Goal: Task Accomplishment & Management: Use online tool/utility

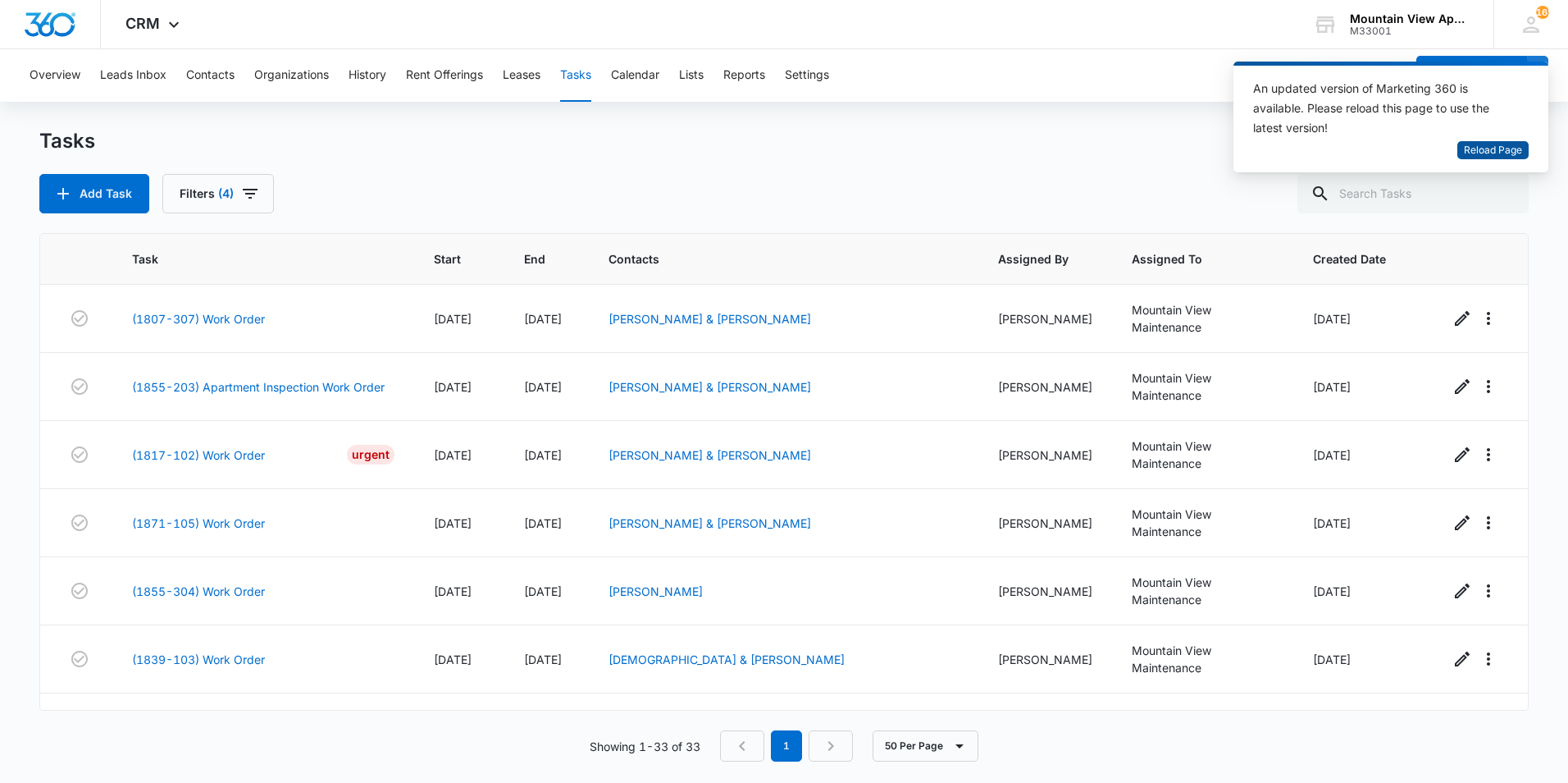
click at [1488, 147] on span "Reload Page" at bounding box center [1493, 150] width 58 height 16
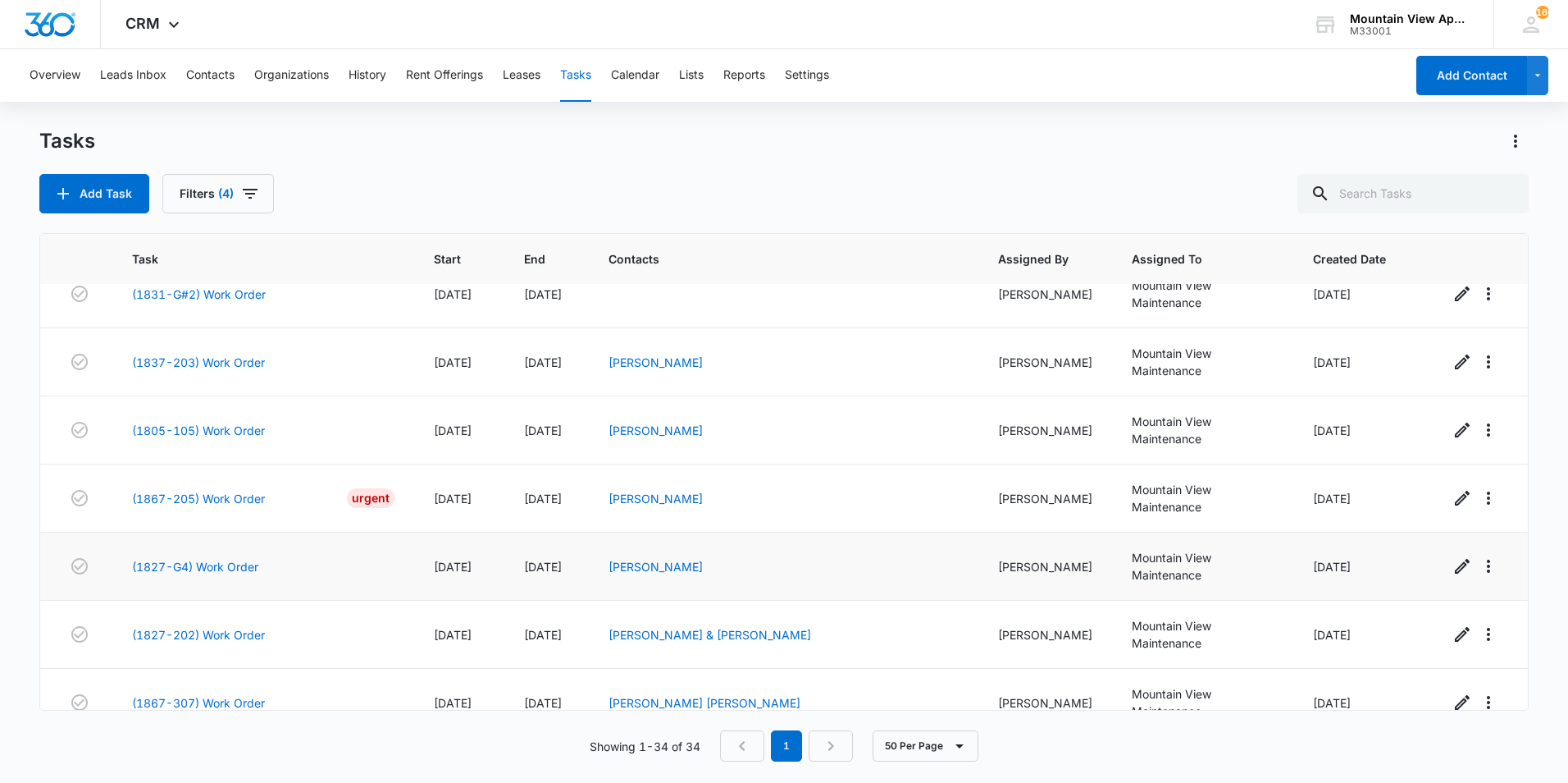
scroll to position [1653, 0]
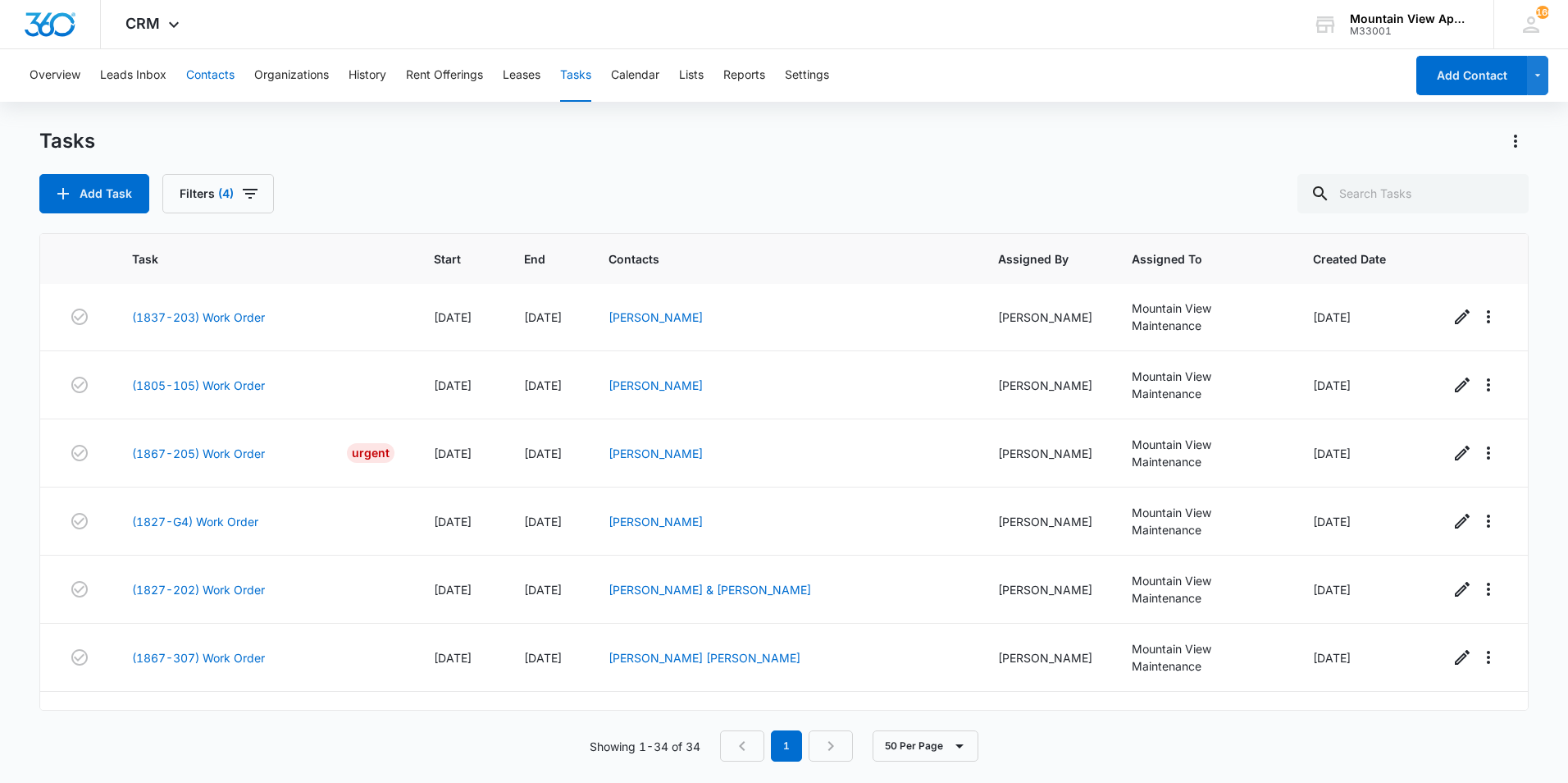
click at [203, 65] on button "Contacts" at bounding box center [210, 75] width 49 height 52
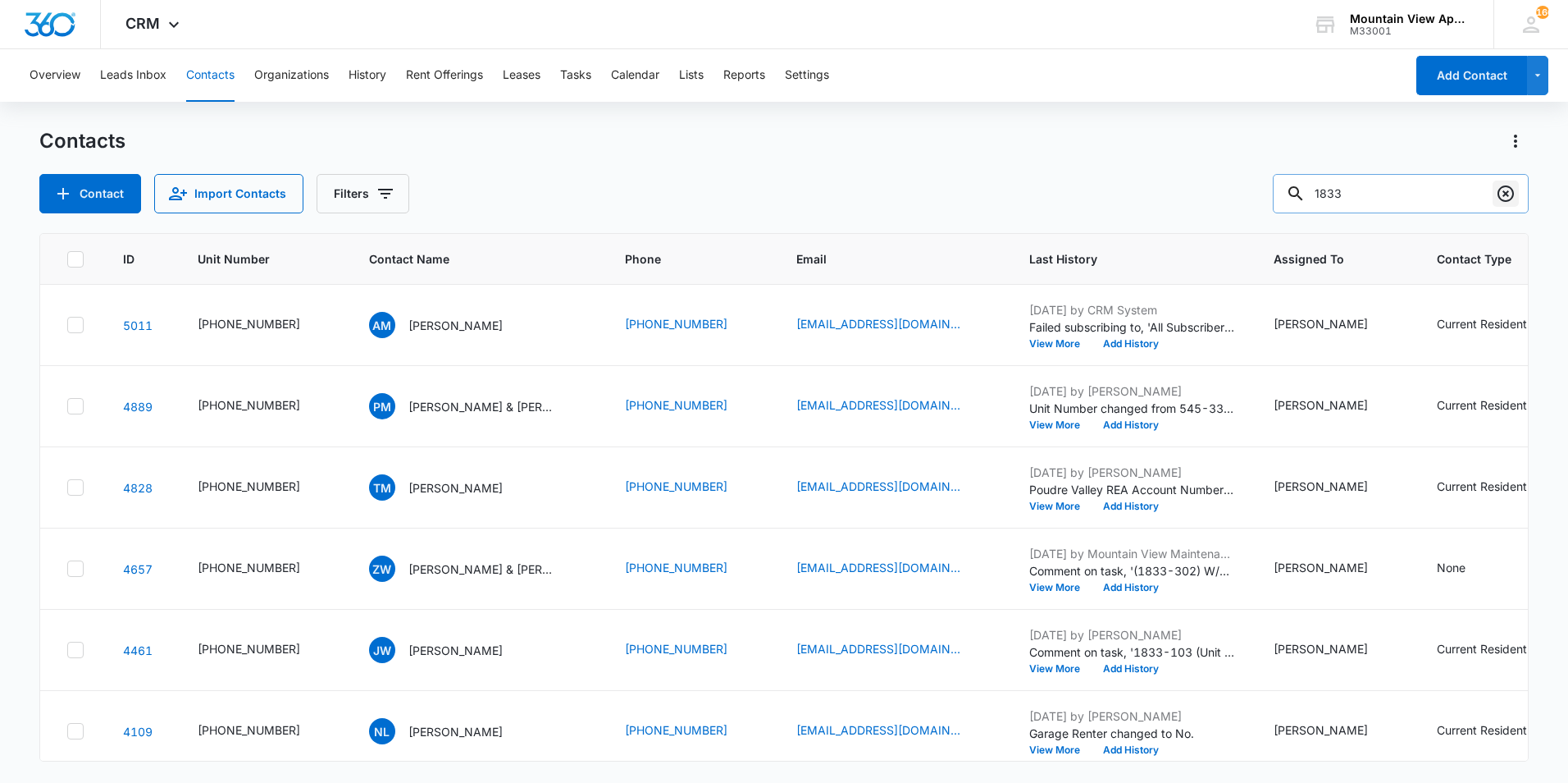
click at [1504, 192] on icon "Clear" at bounding box center [1506, 194] width 17 height 17
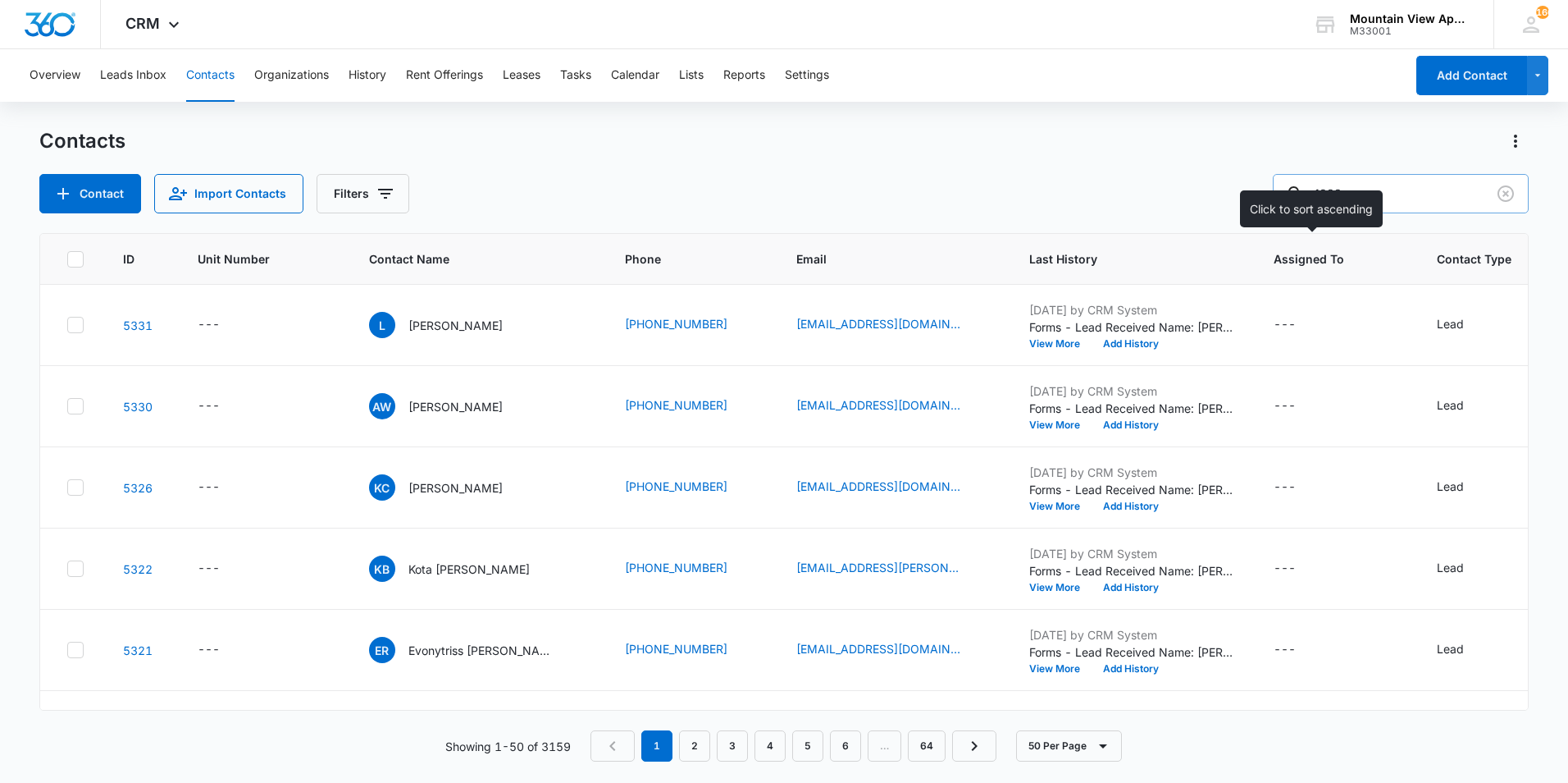
type input "1833"
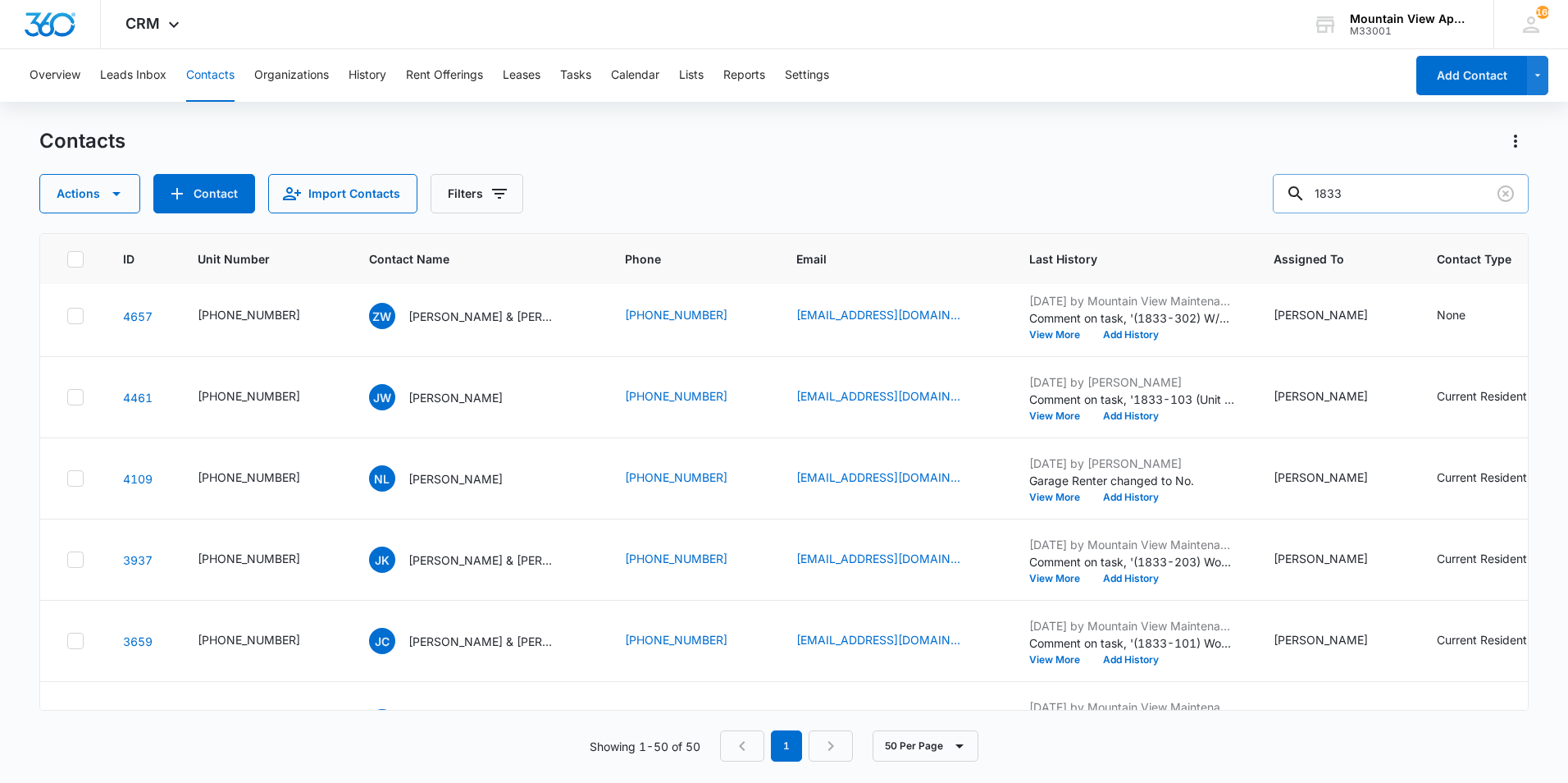
scroll to position [328, 0]
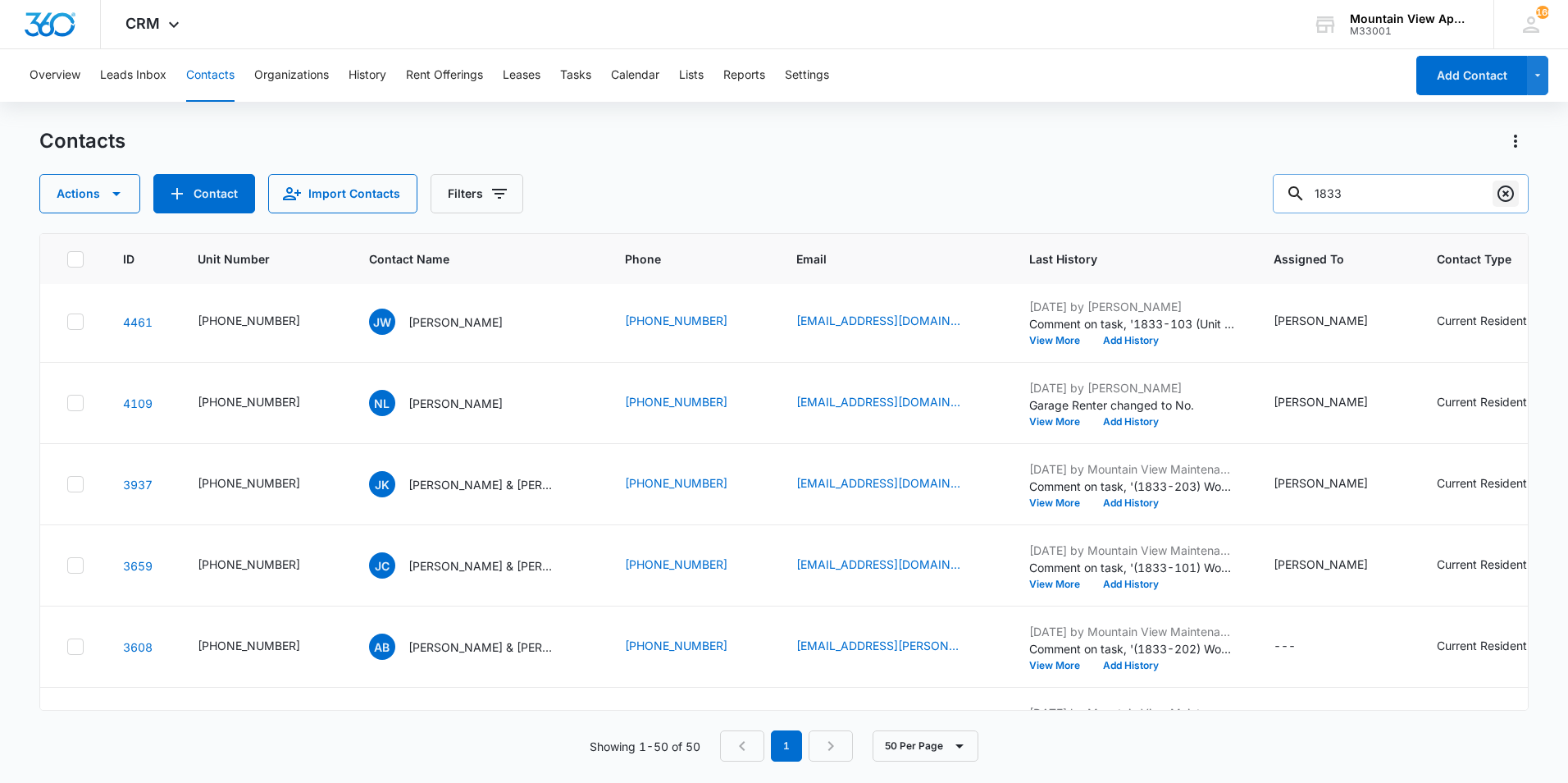
click at [1513, 197] on icon "Clear" at bounding box center [1506, 194] width 17 height 17
click at [1510, 193] on div at bounding box center [1506, 193] width 27 height 40
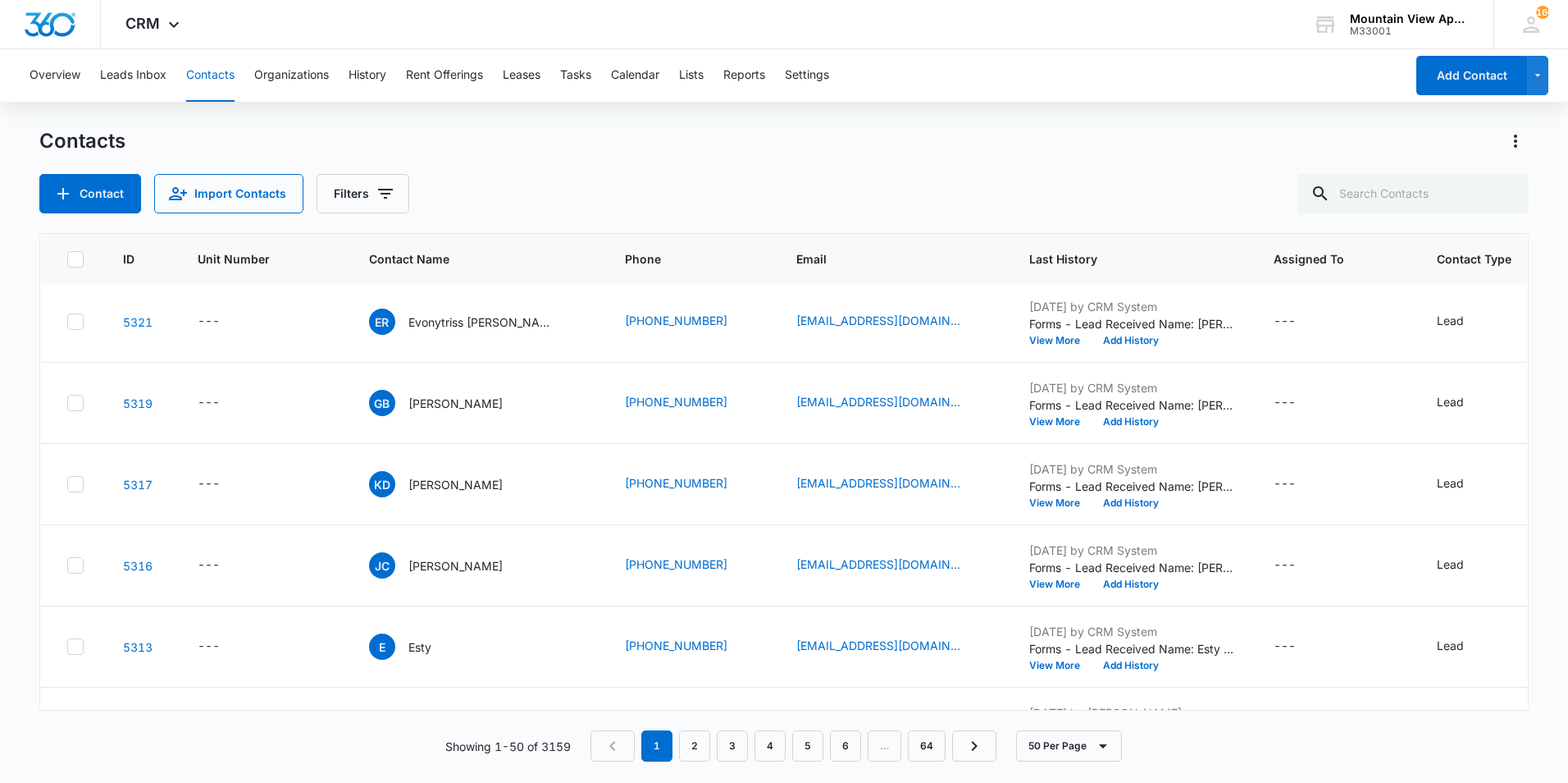
click at [1447, 213] on div "Contacts Contact Import Contacts Filters ID Unit Number Contact Name Phone Emai…" at bounding box center [784, 454] width 1489 height 653
click at [1438, 197] on input "text" at bounding box center [1413, 193] width 231 height 40
type input "noa"
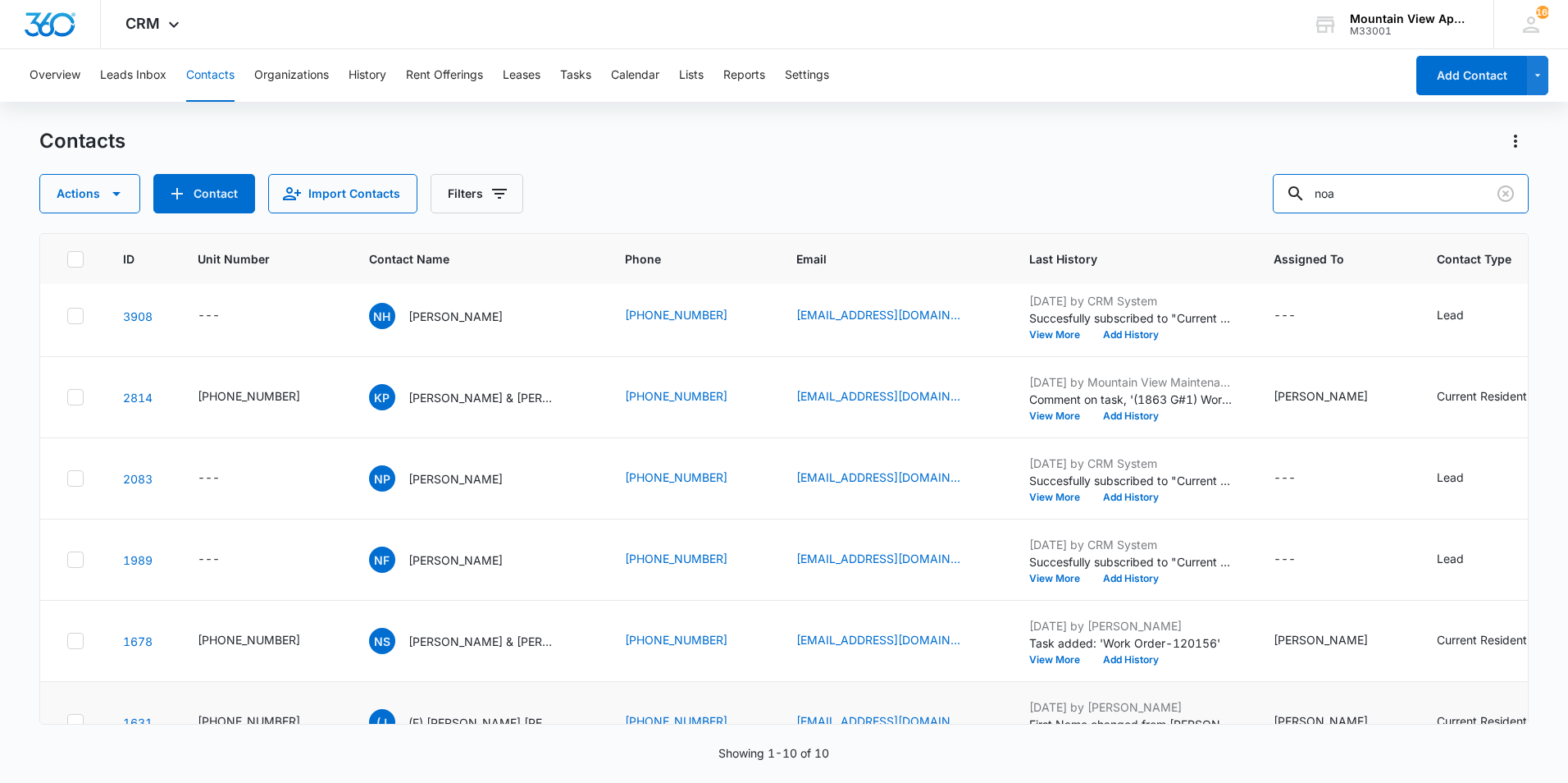
scroll to position [0, 0]
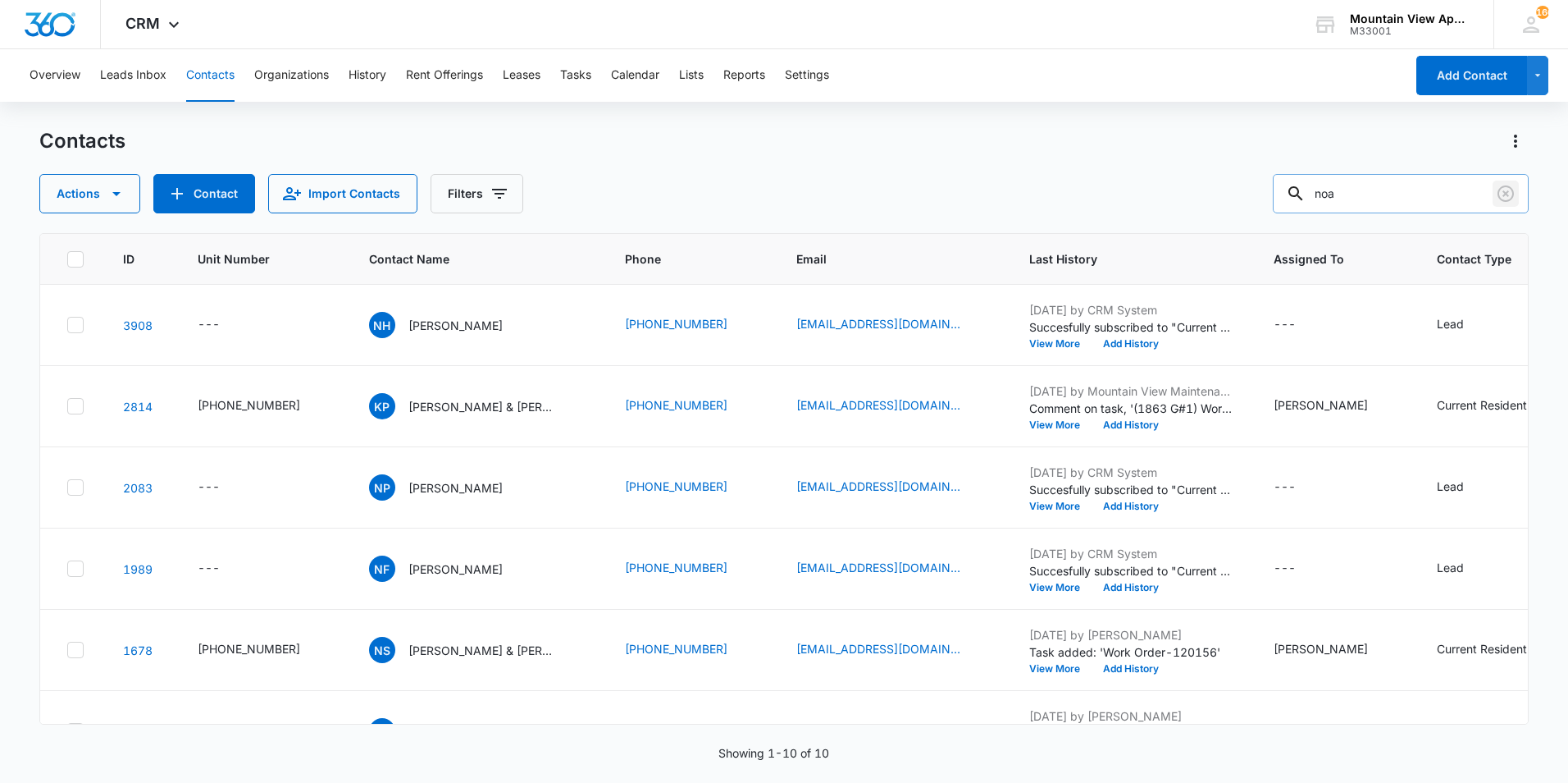
drag, startPoint x: 1510, startPoint y: 196, endPoint x: 1526, endPoint y: 174, distance: 27.2
click at [1510, 196] on icon "Clear" at bounding box center [1505, 193] width 19 height 19
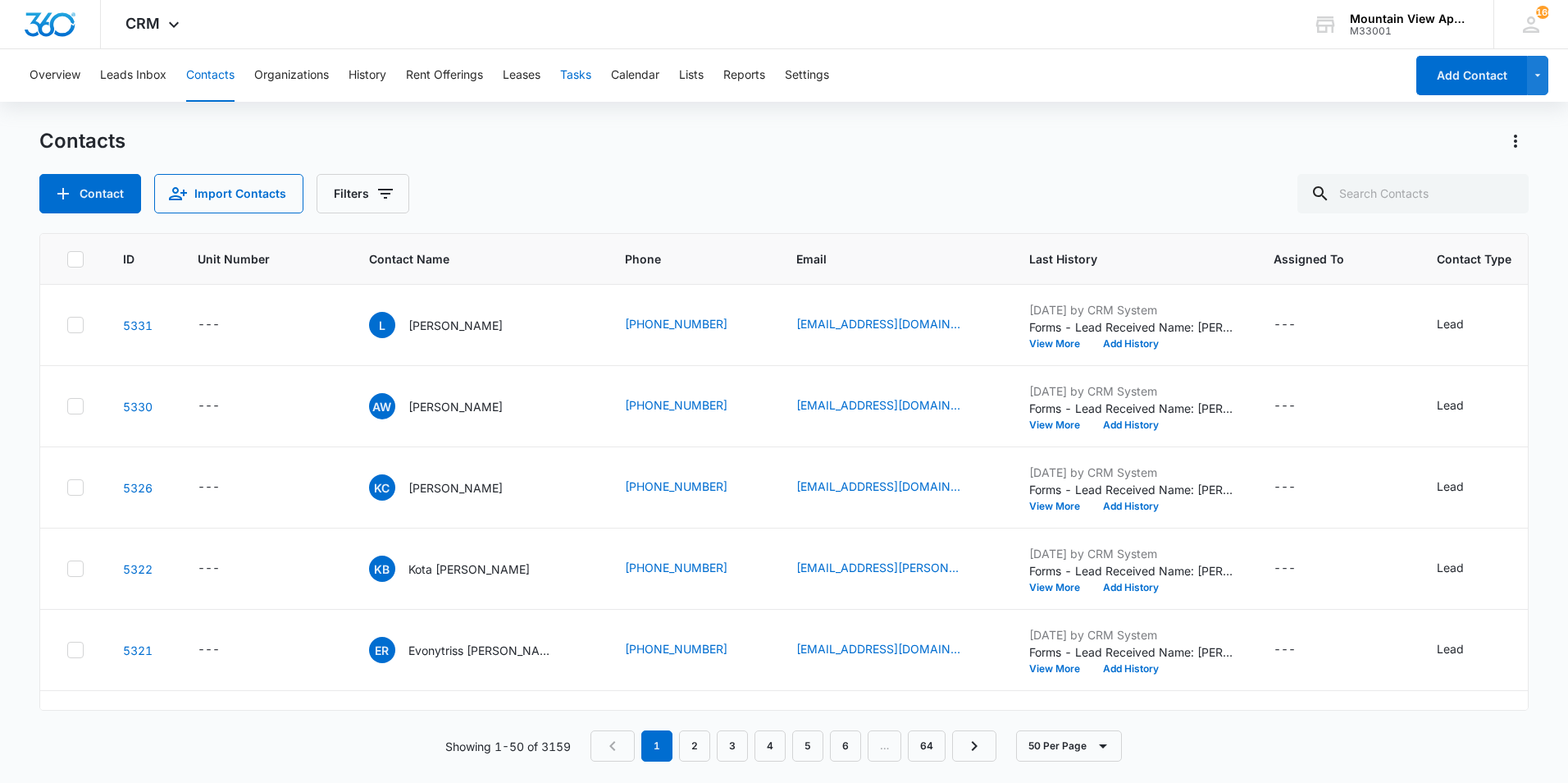
click at [586, 83] on button "Tasks" at bounding box center [576, 75] width 31 height 52
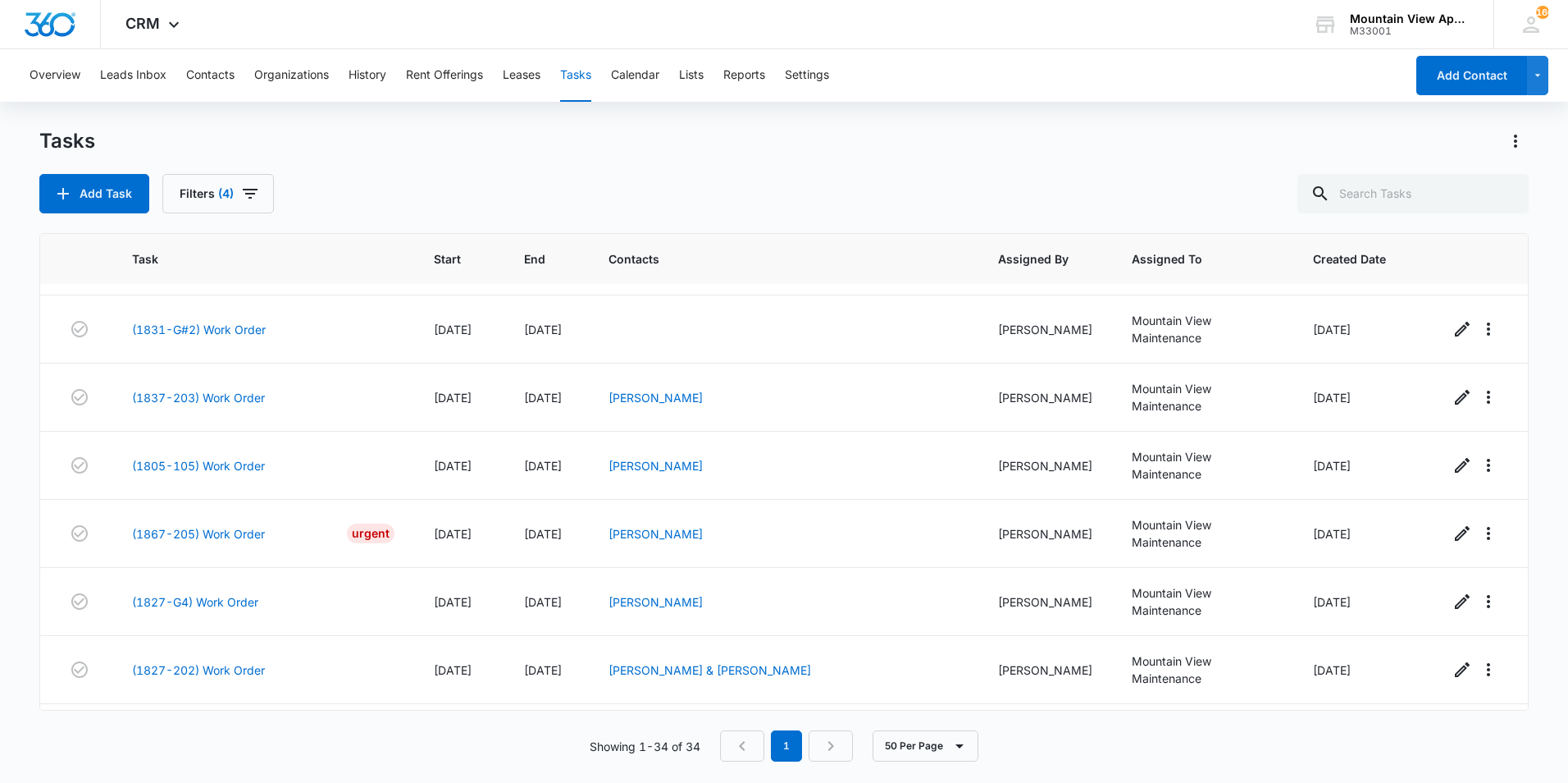
scroll to position [1653, 0]
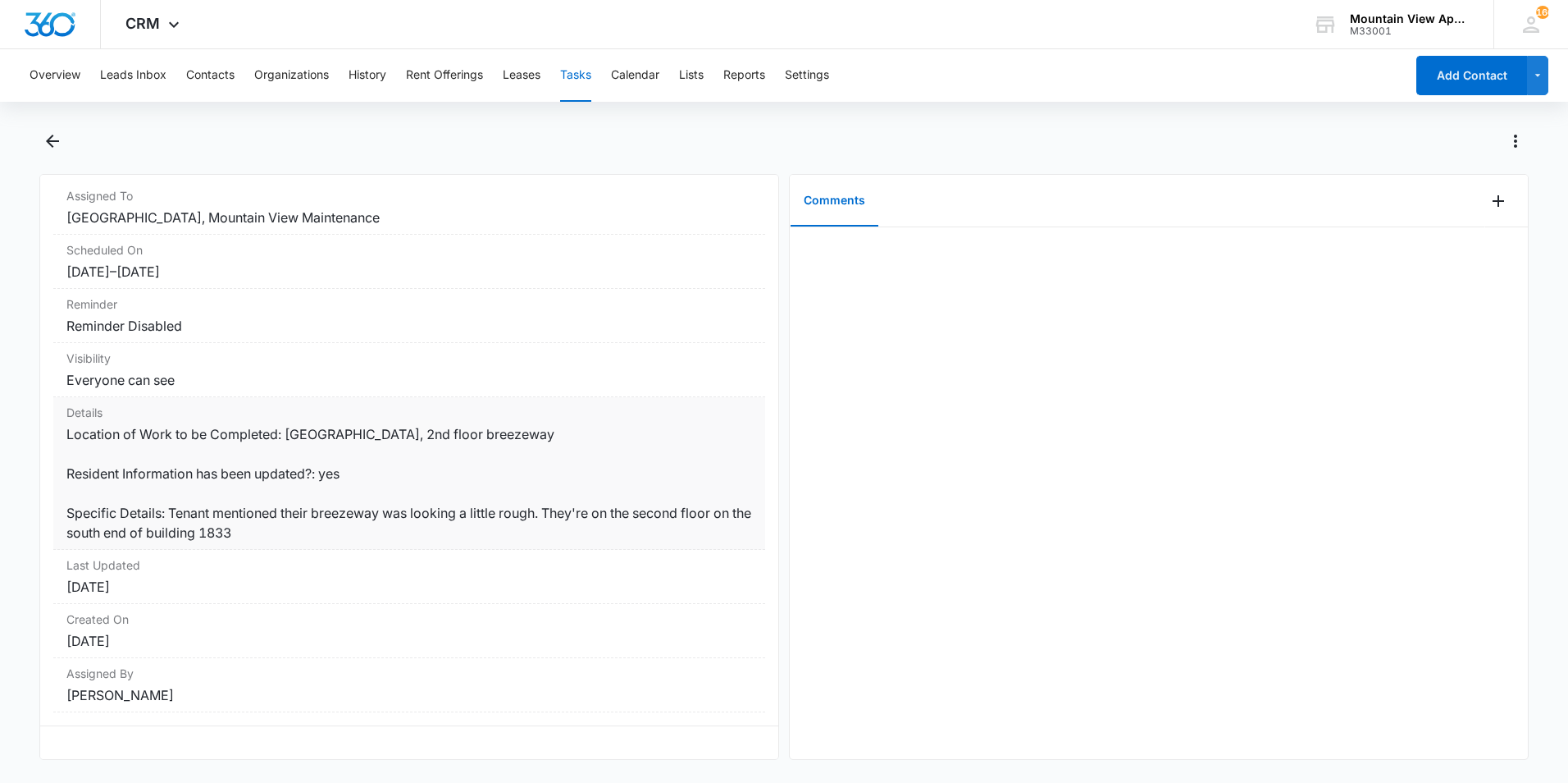
scroll to position [142, 0]
click at [1495, 205] on icon "Add Comment" at bounding box center [1497, 200] width 19 height 19
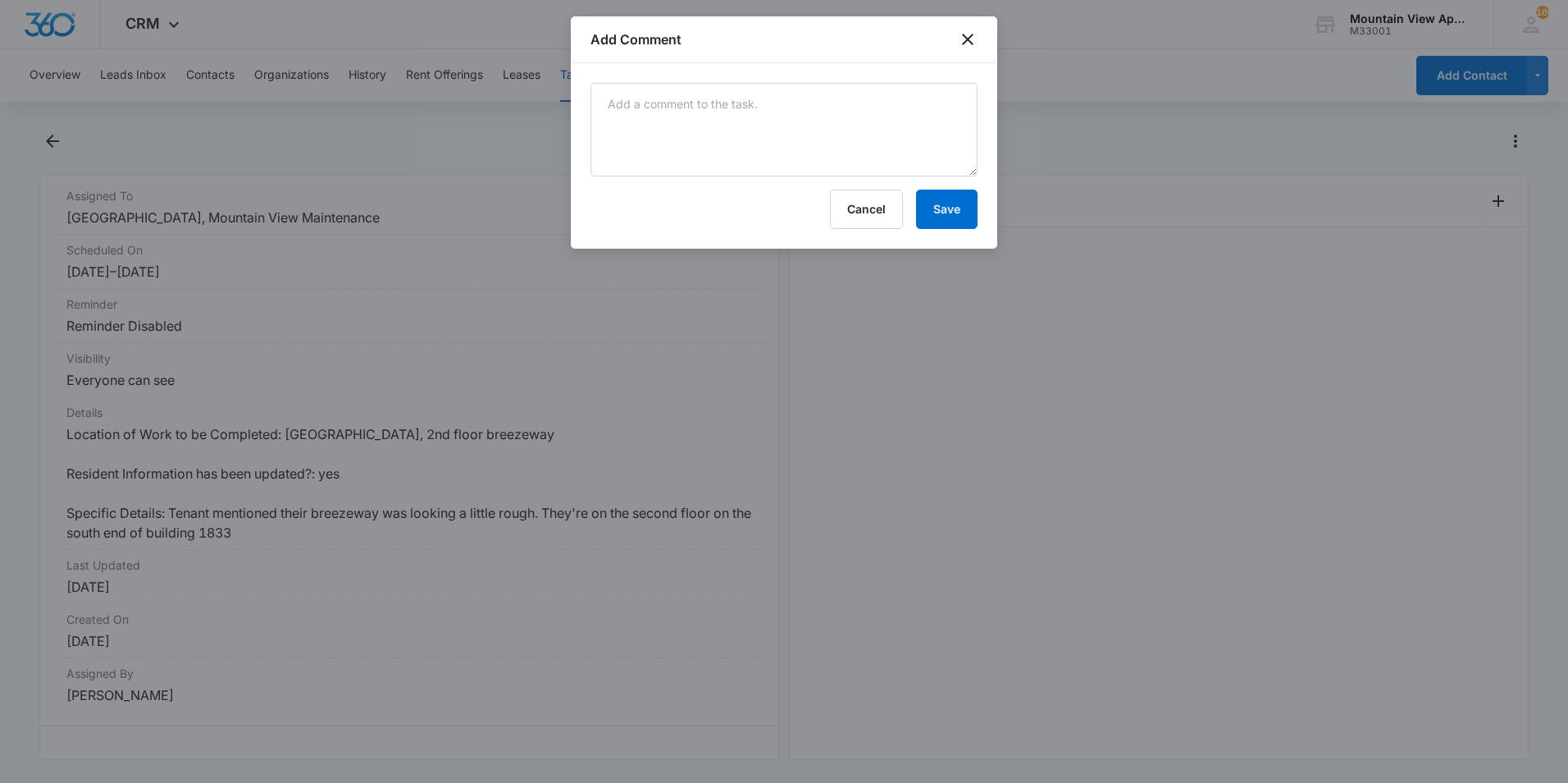
click at [832, 76] on div "Cancel Save" at bounding box center [784, 156] width 426 height 186
click at [838, 111] on textarea at bounding box center [784, 130] width 387 height 94
type textarea "blew out breezeway"
click at [959, 211] on button "Save" at bounding box center [946, 209] width 62 height 40
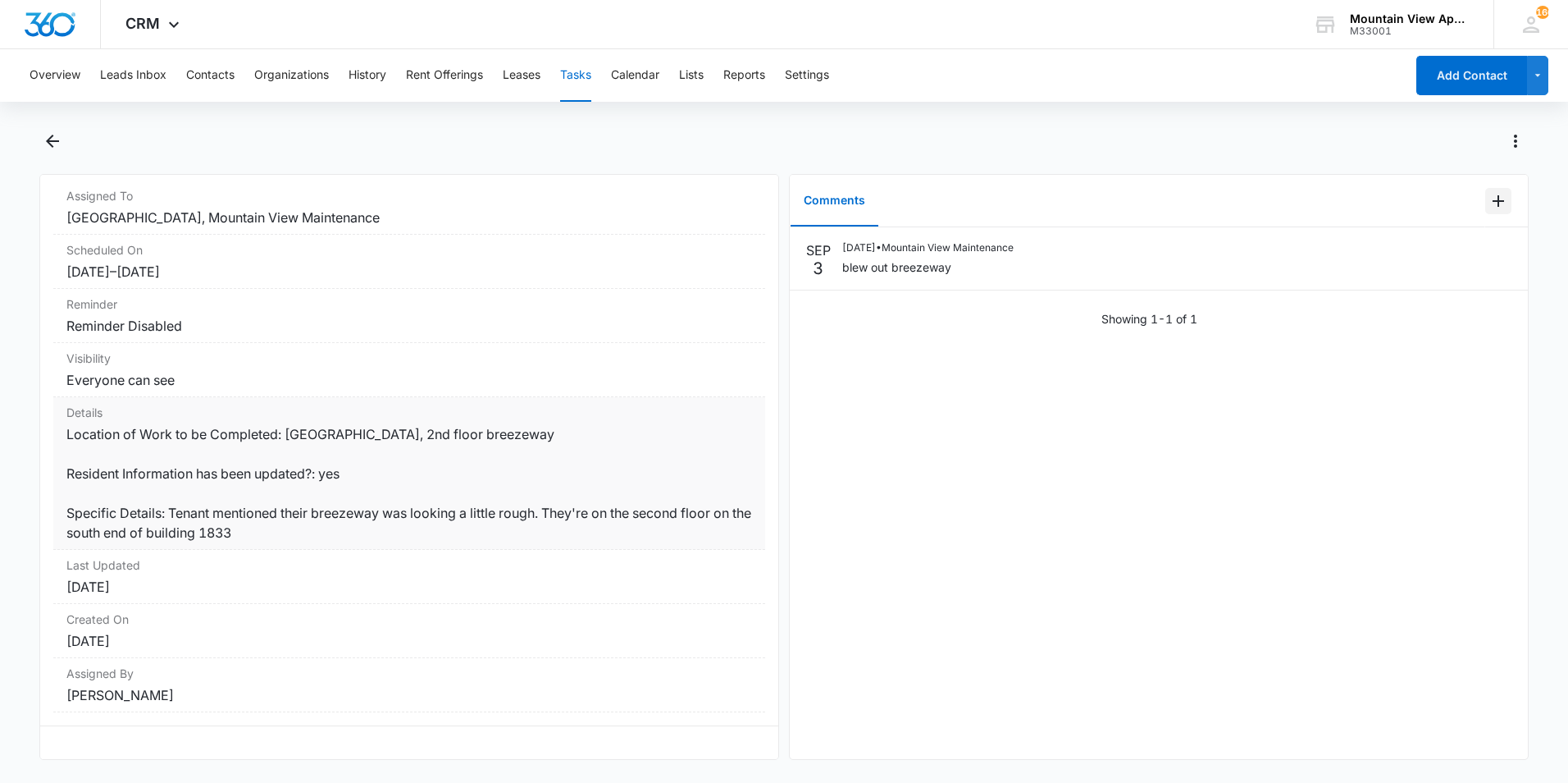
scroll to position [0, 0]
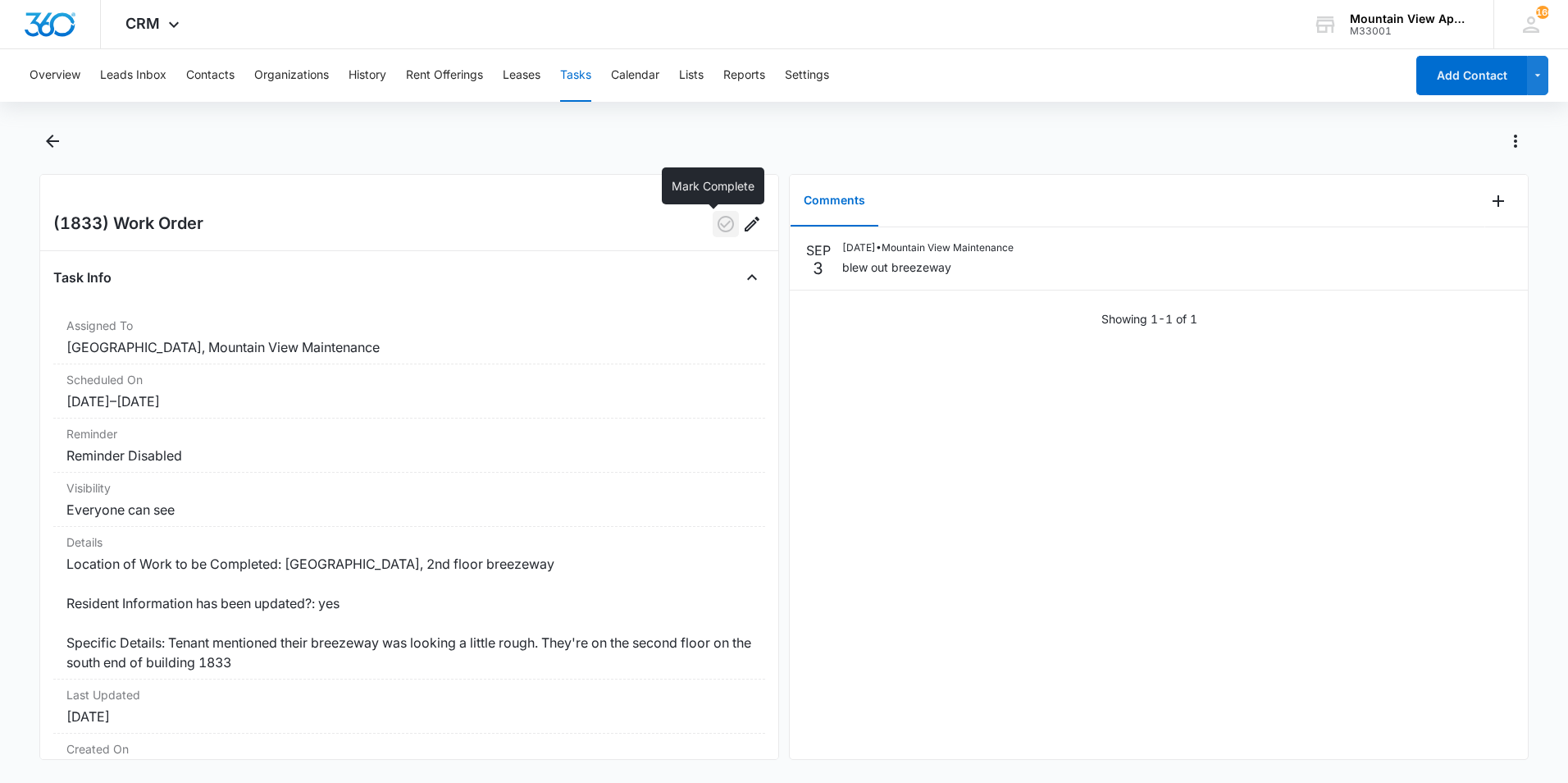
click at [716, 222] on icon "button" at bounding box center [725, 223] width 19 height 19
click at [56, 142] on icon "Back" at bounding box center [52, 141] width 13 height 13
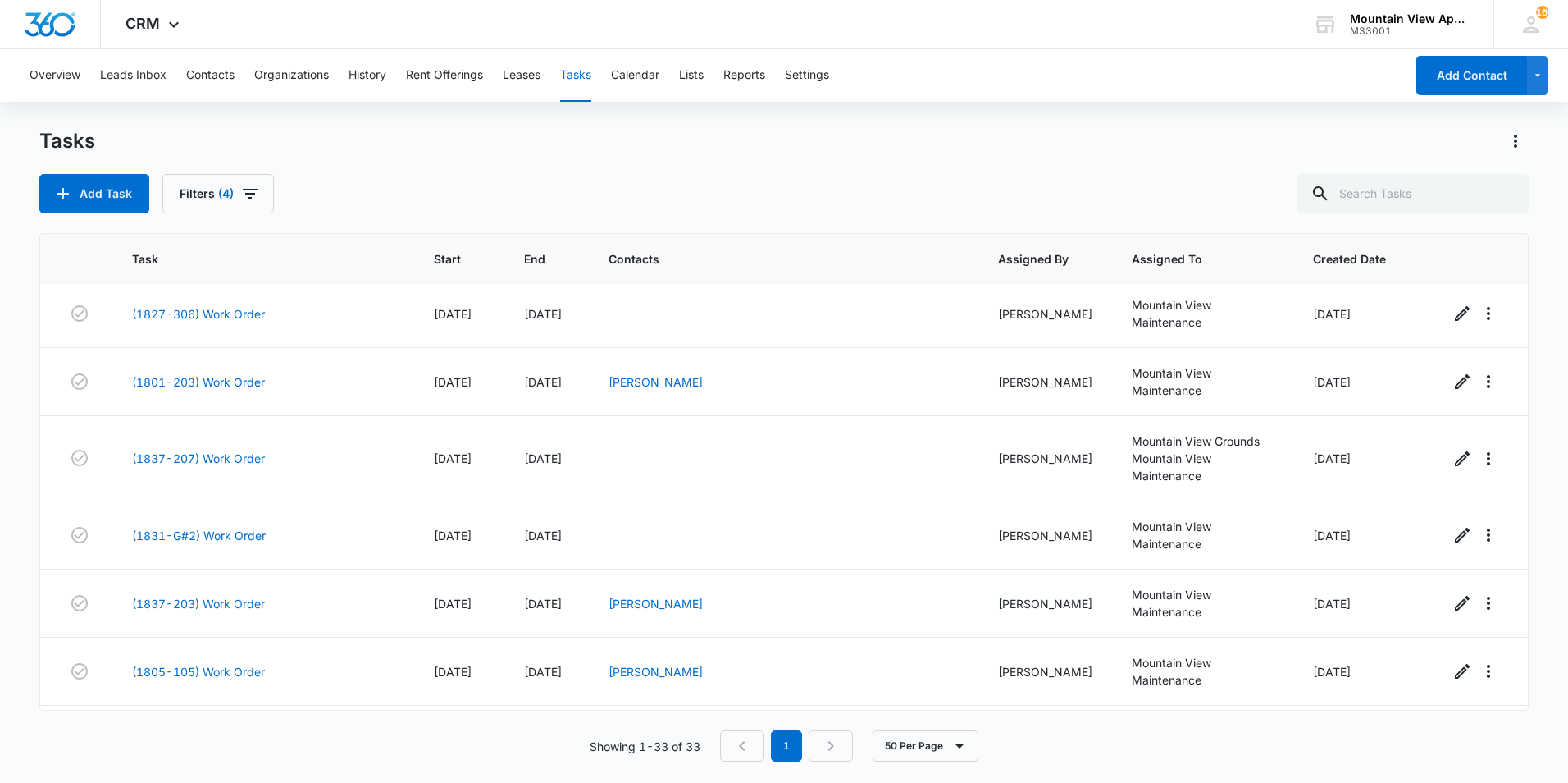
scroll to position [1585, 0]
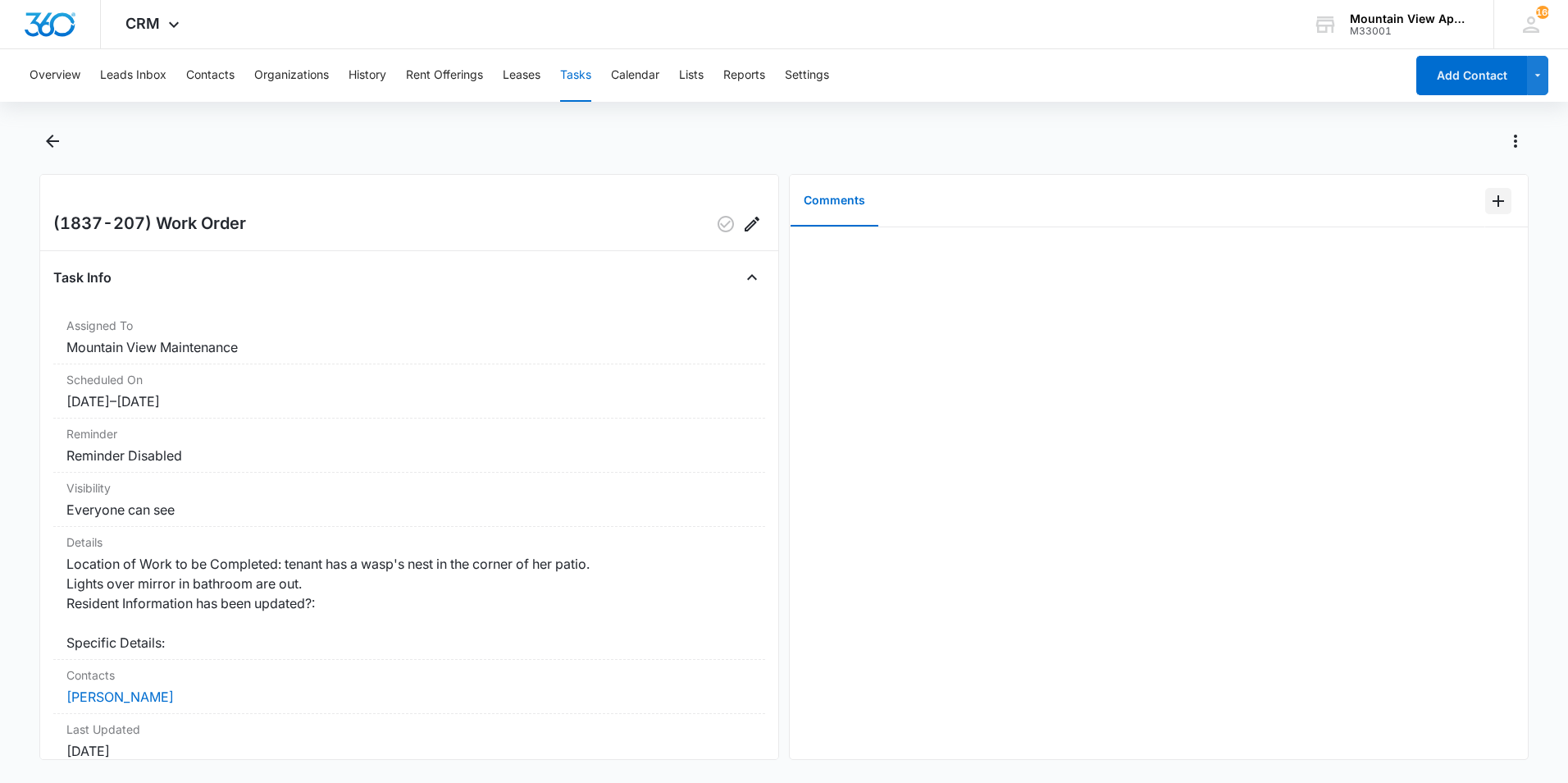
click at [1488, 209] on icon "Add Comment" at bounding box center [1497, 200] width 19 height 19
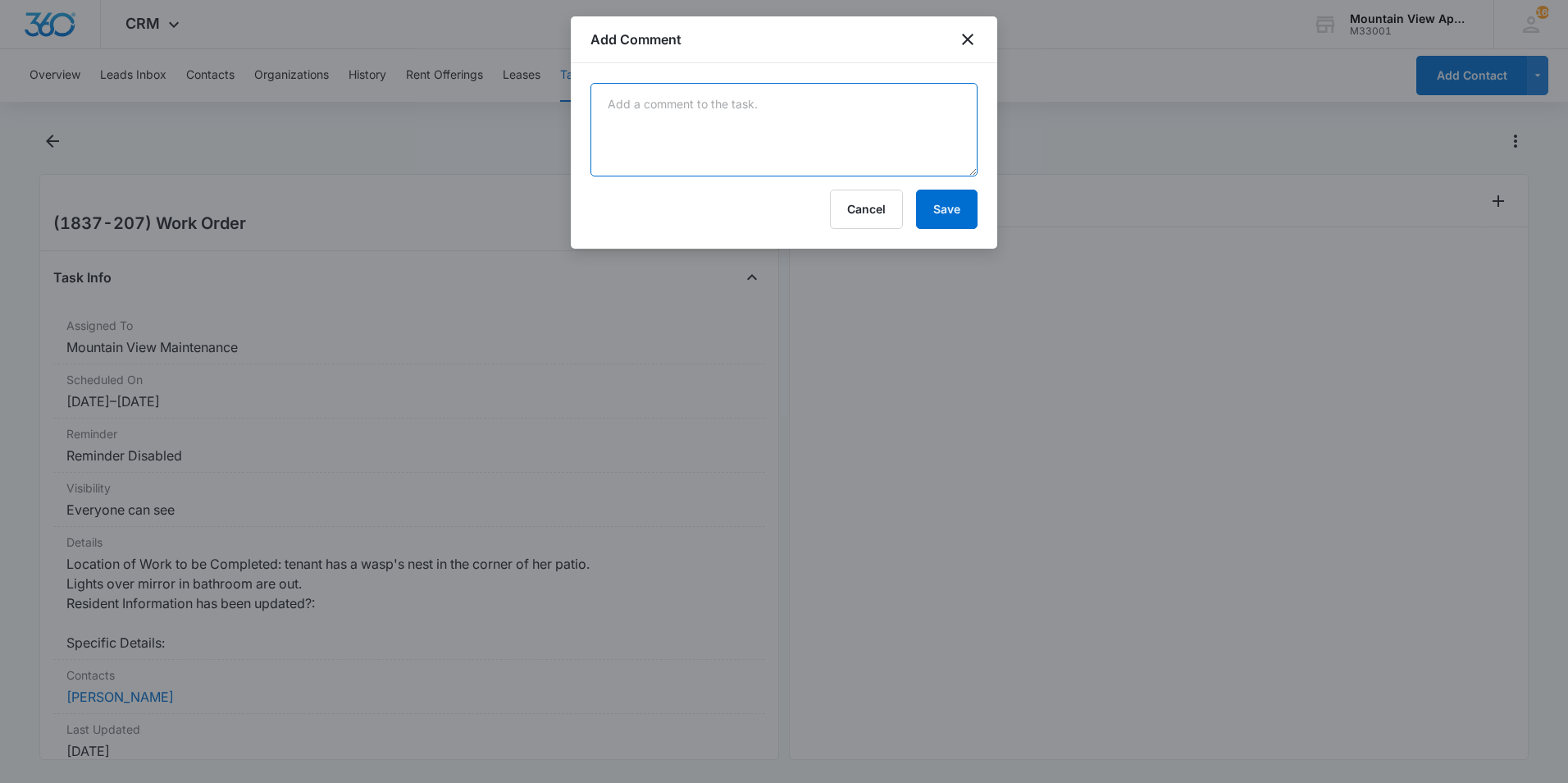
click at [668, 105] on textarea at bounding box center [784, 130] width 387 height 94
type textarea "wasp nest not there no more."
click at [940, 203] on button "Save" at bounding box center [946, 209] width 62 height 40
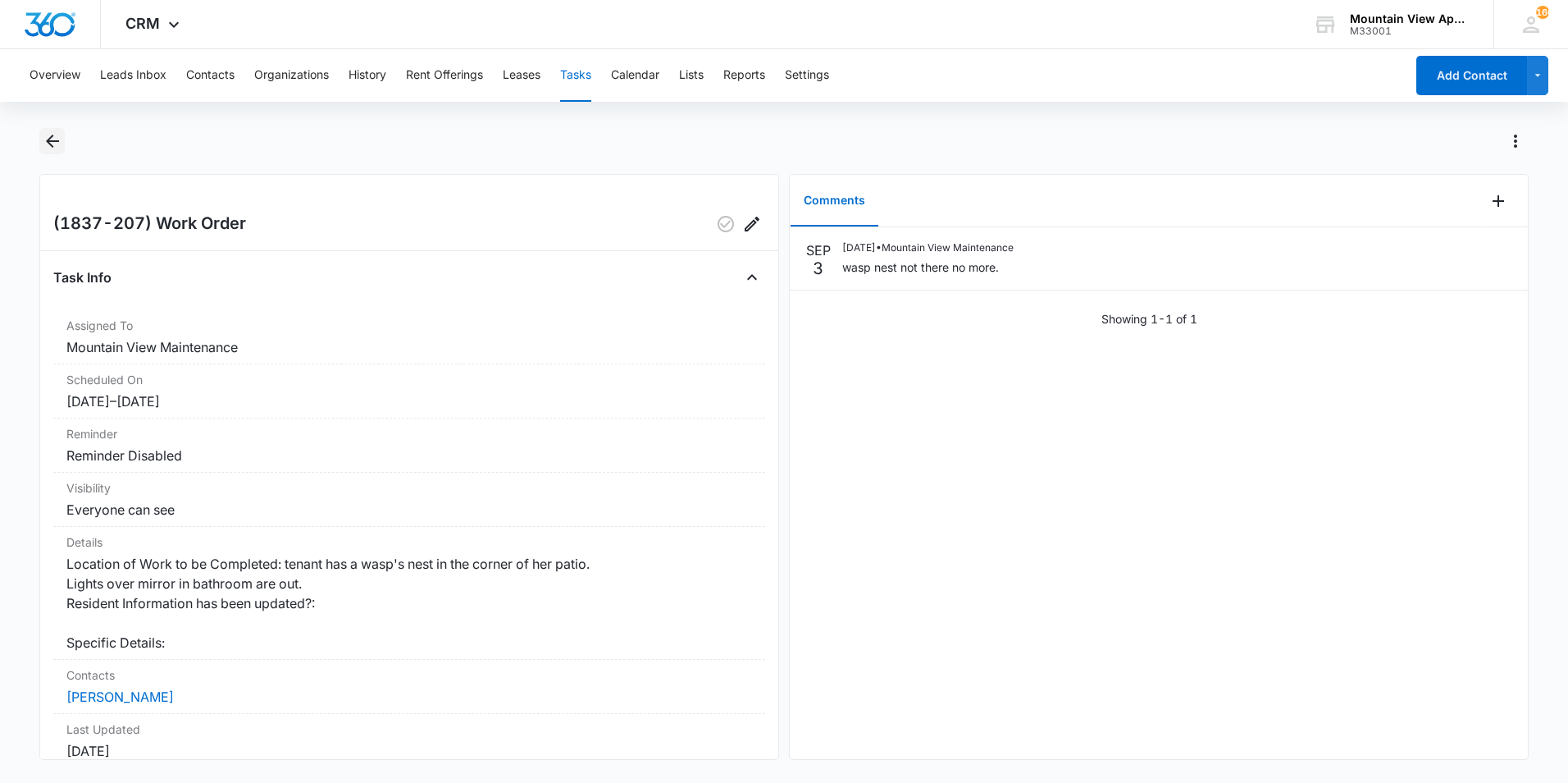
click at [60, 141] on icon "Back" at bounding box center [51, 141] width 19 height 19
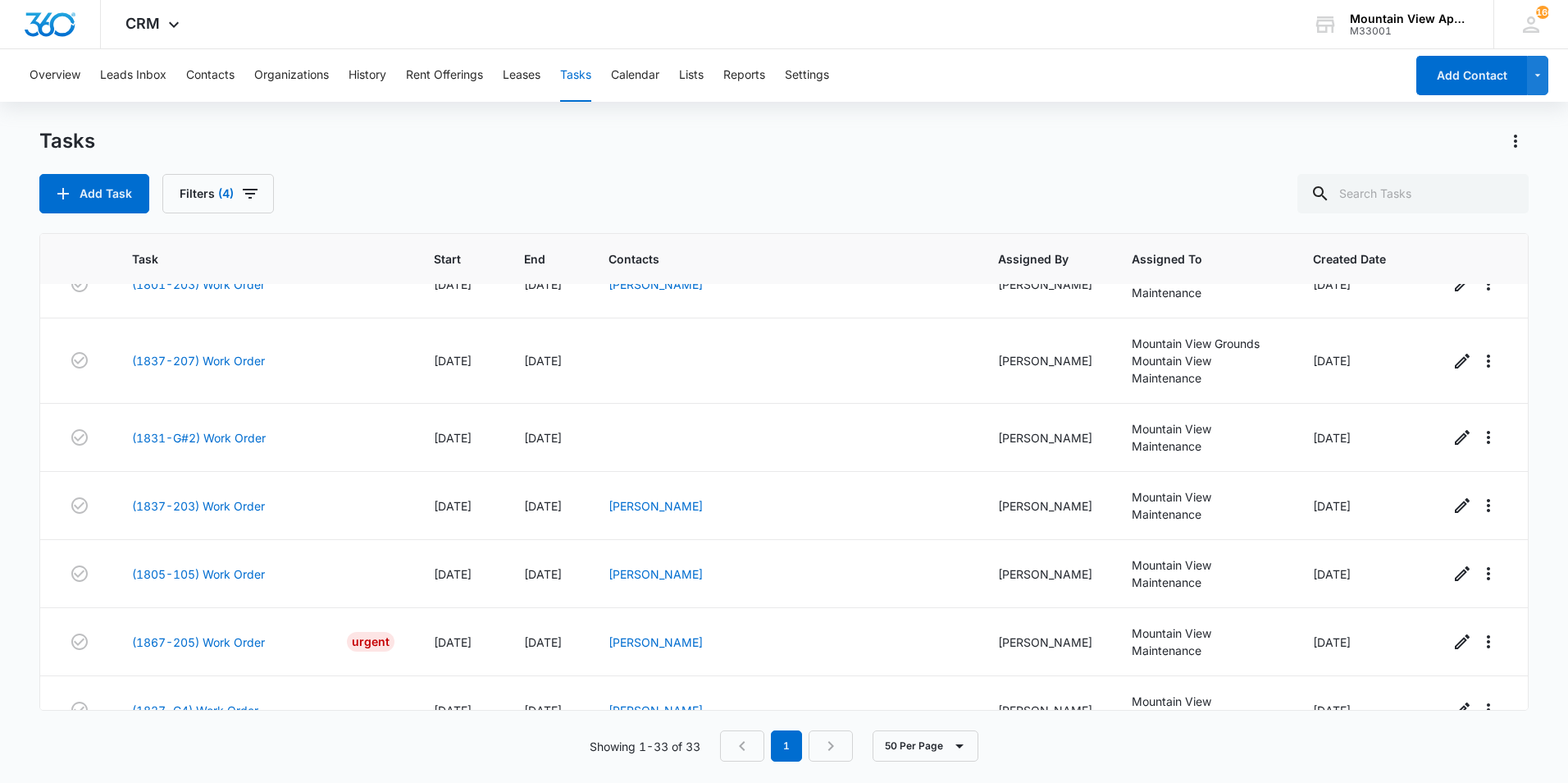
scroll to position [1585, 0]
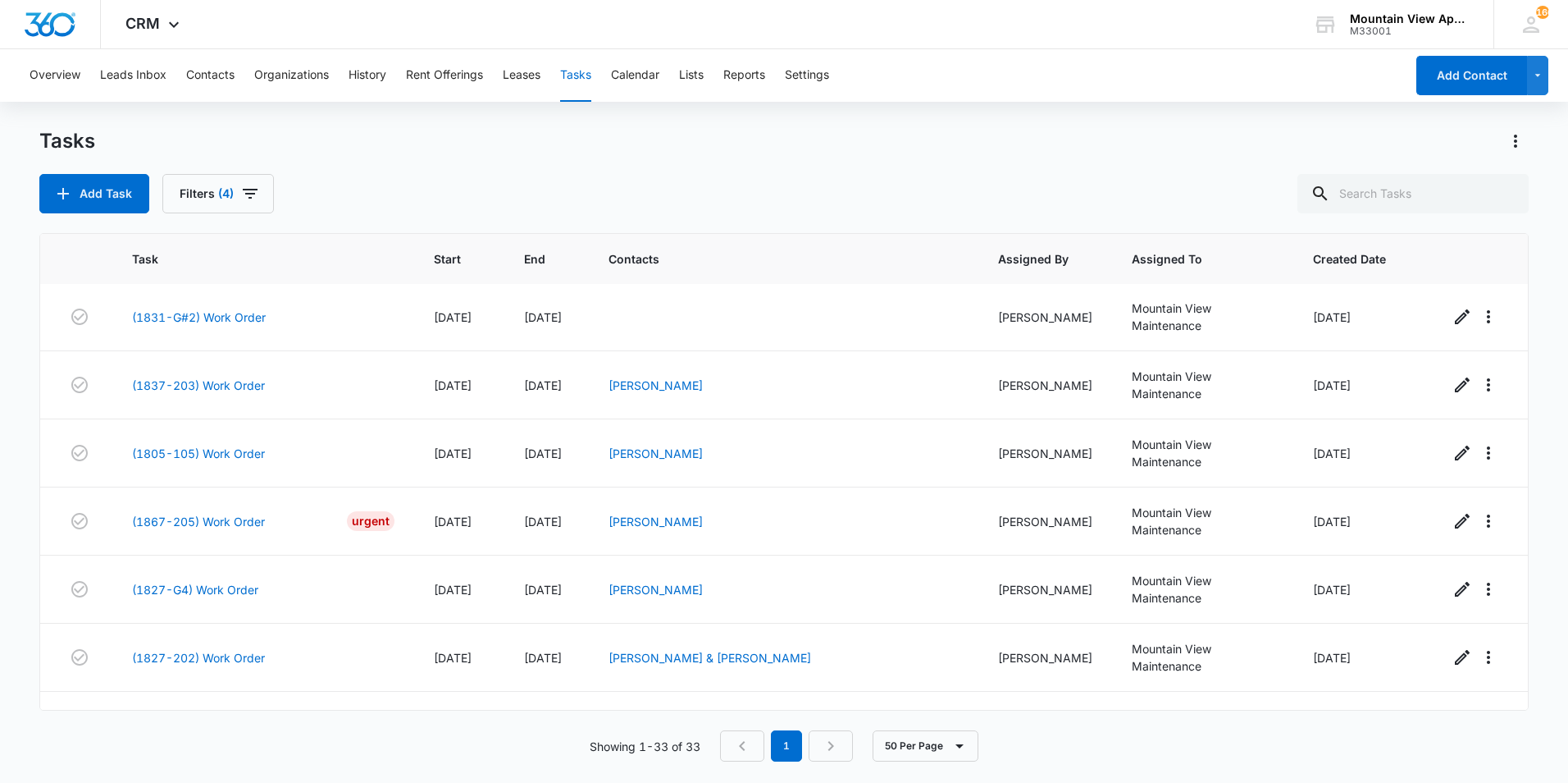
click at [213, 782] on link "(1831-206) Work Order" at bounding box center [198, 793] width 133 height 17
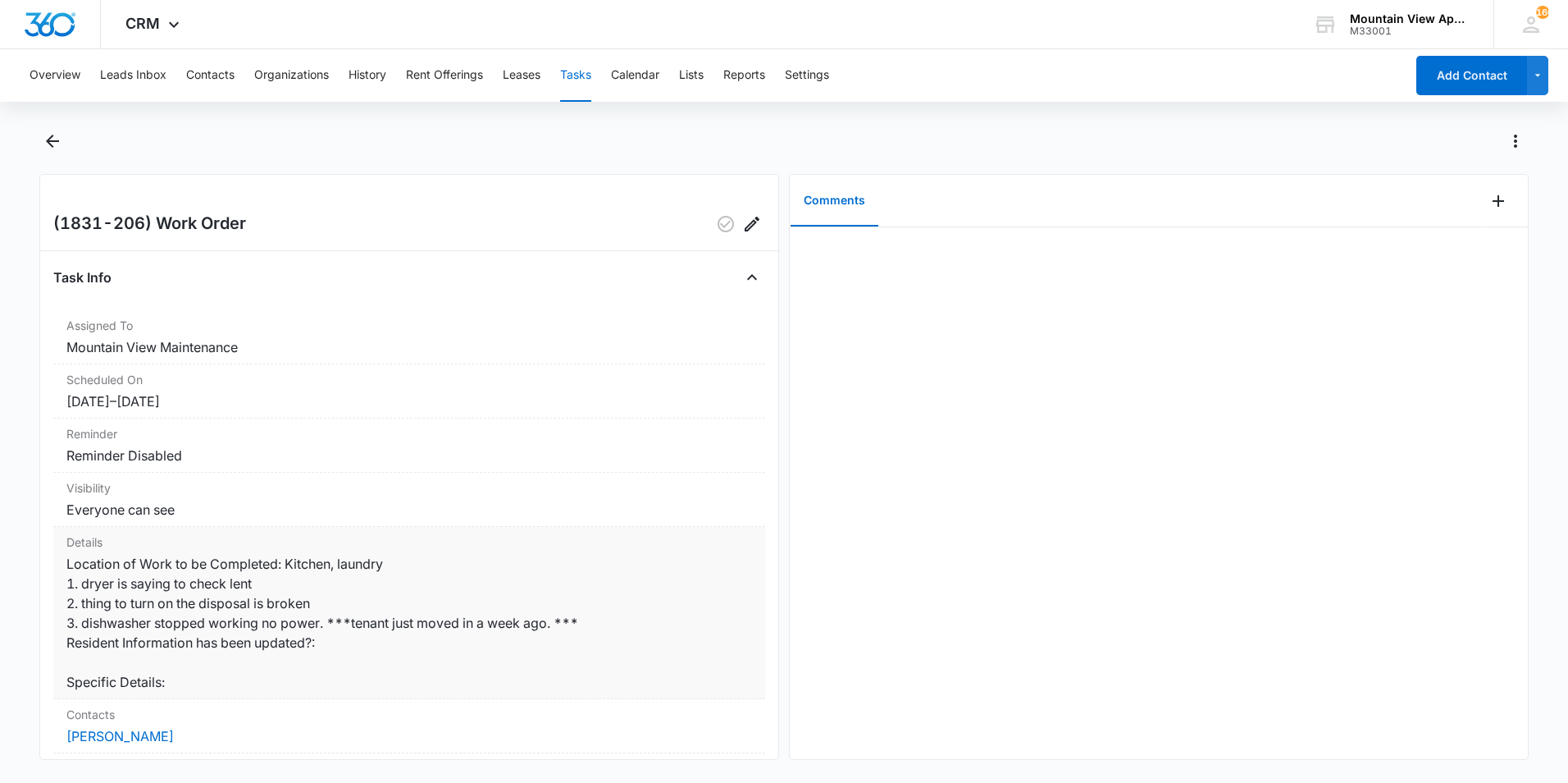
scroll to position [82, 0]
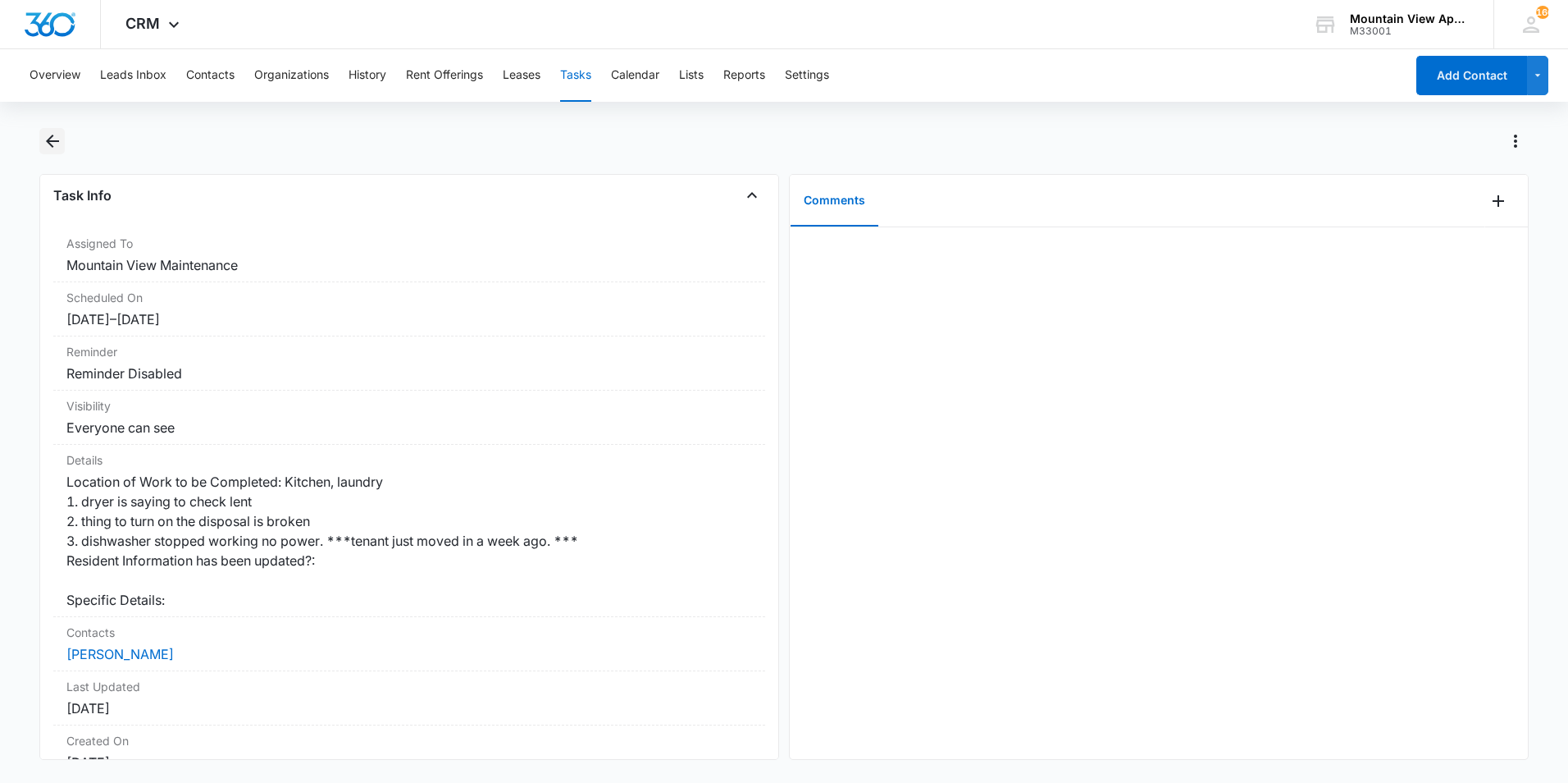
click at [60, 142] on icon "Back" at bounding box center [51, 141] width 19 height 19
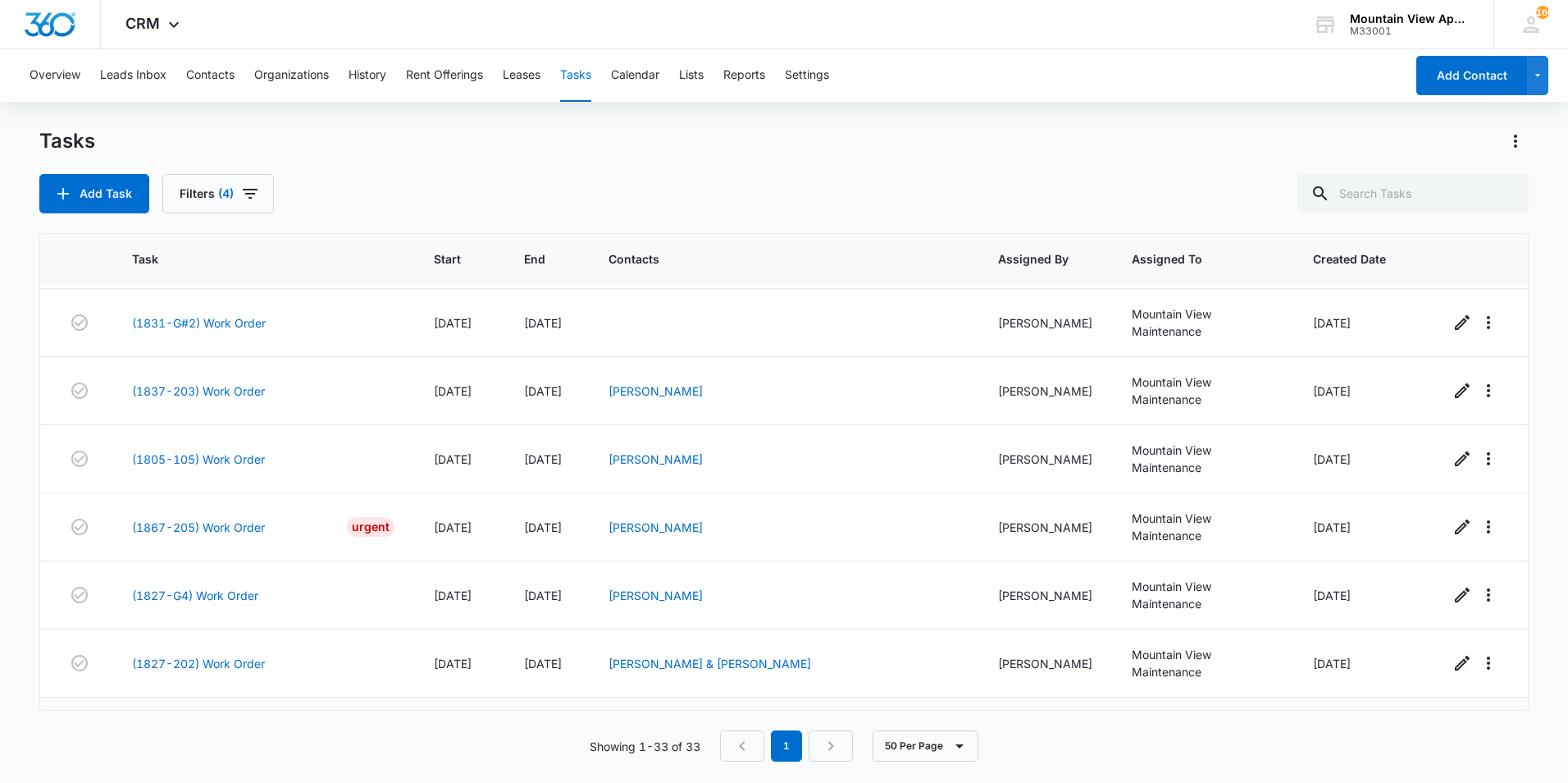
scroll to position [1585, 0]
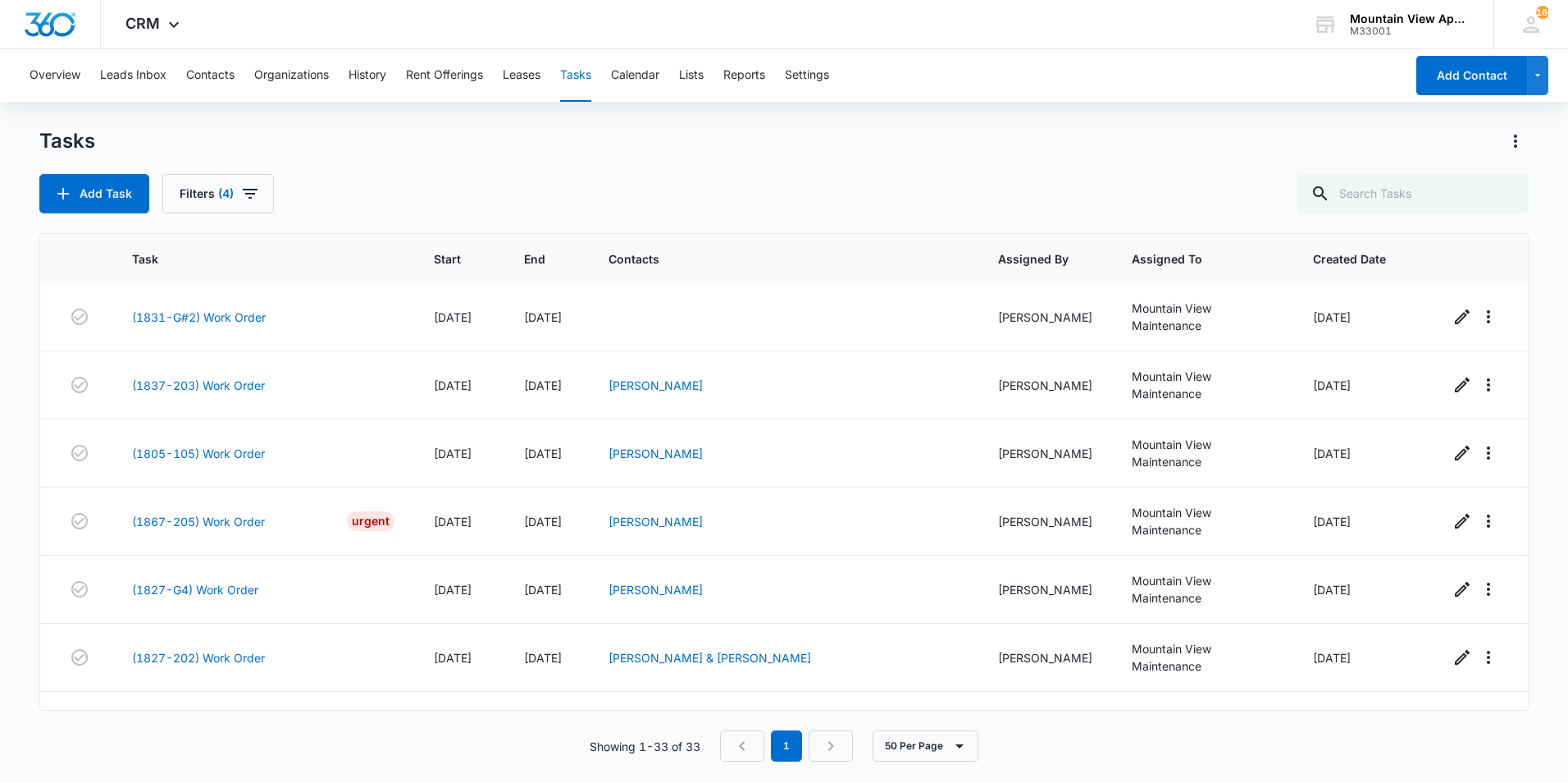
click at [243, 782] on link "(1831-206) Work Order" at bounding box center [198, 793] width 133 height 17
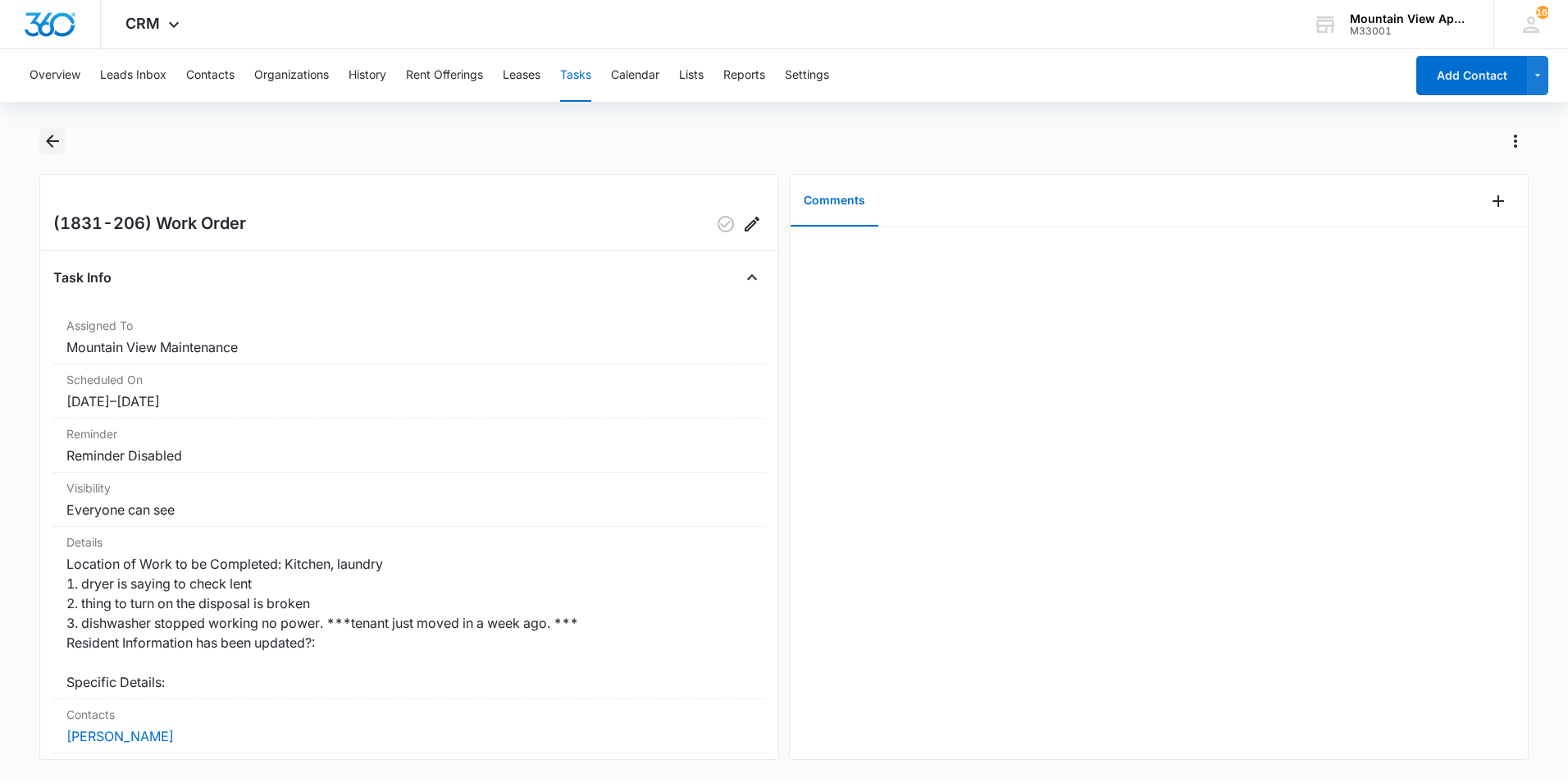
click at [58, 144] on icon "Back" at bounding box center [51, 141] width 19 height 19
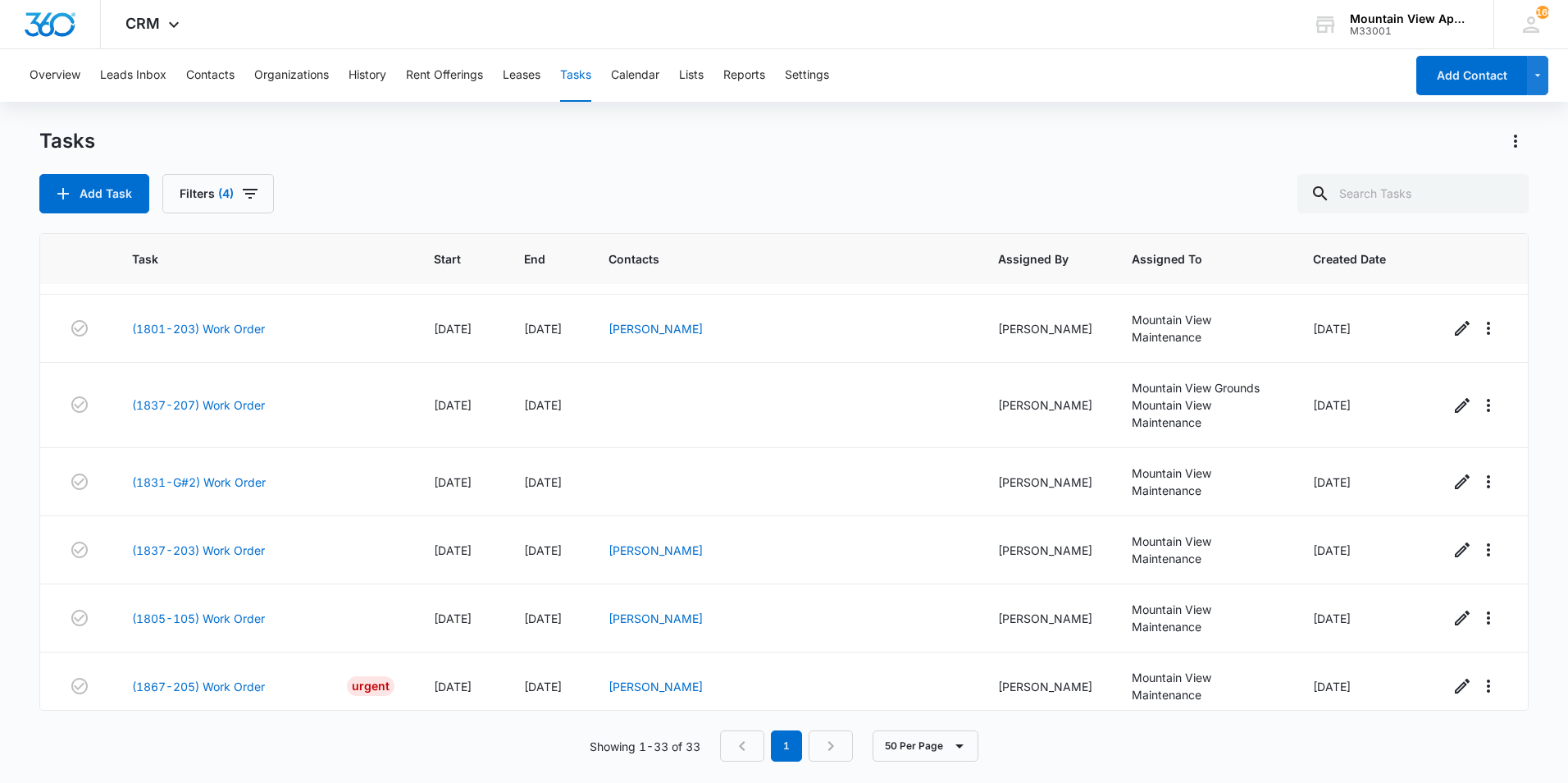
scroll to position [1585, 0]
